Goal: Check status: Check status

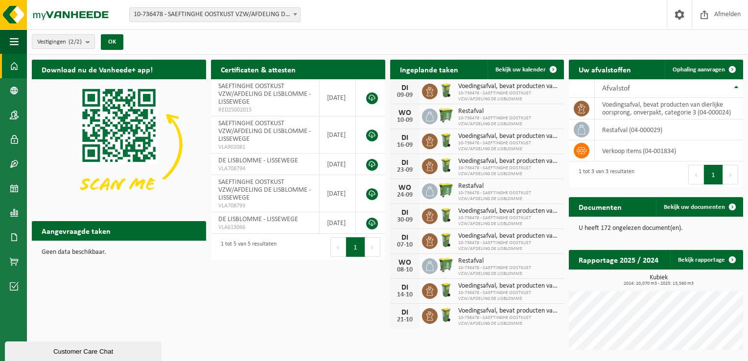
click at [493, 94] on span "10-736478 - SAEFTINGHE OOSTKUST VZW/AFDELING DE LISBLOMME" at bounding box center [508, 97] width 101 height 12
click at [536, 68] on span "Bekijk uw kalender" at bounding box center [520, 70] width 50 height 6
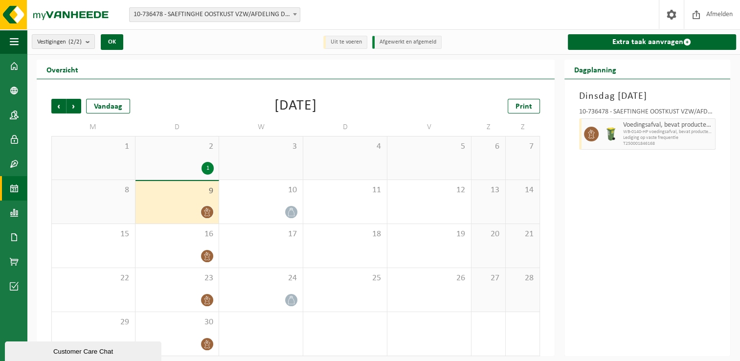
scroll to position [4, 0]
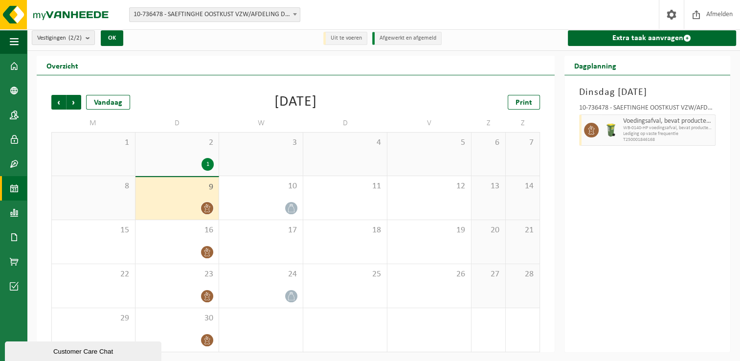
click at [683, 133] on span "Lediging op vaste frequentie" at bounding box center [668, 134] width 90 height 6
click at [290, 206] on icon at bounding box center [291, 208] width 6 height 8
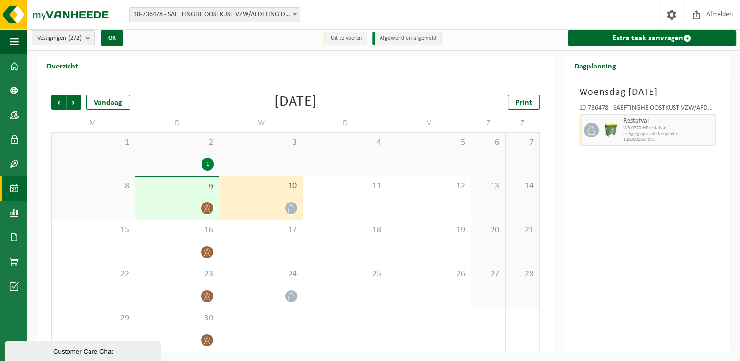
click at [205, 205] on icon at bounding box center [207, 208] width 8 height 8
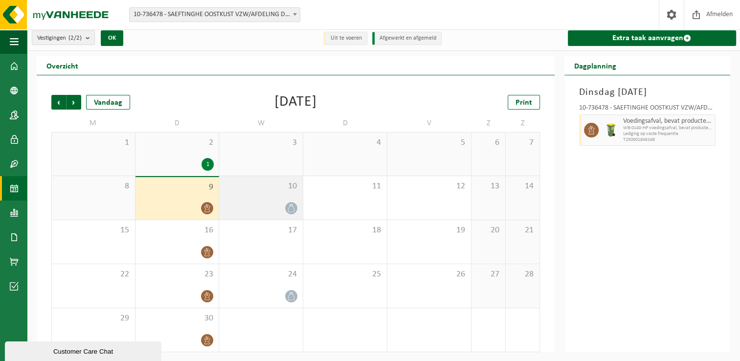
click at [288, 206] on icon at bounding box center [291, 208] width 8 height 8
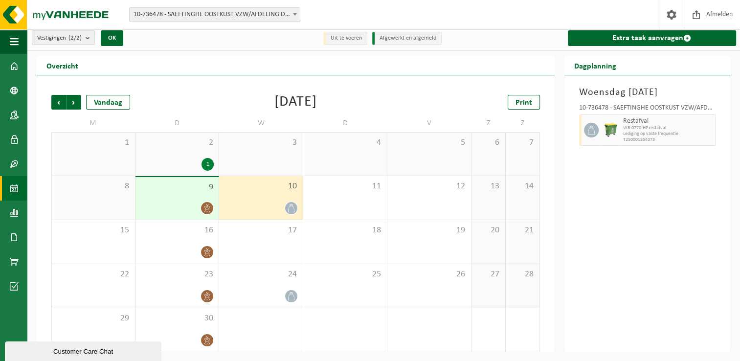
click at [205, 209] on icon at bounding box center [207, 208] width 8 height 8
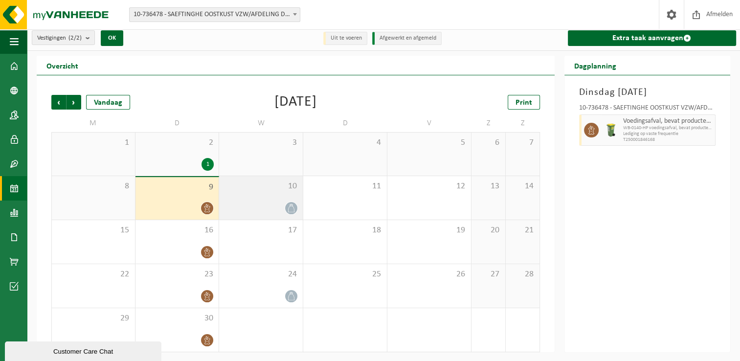
click at [293, 208] on icon at bounding box center [291, 208] width 8 height 8
